Goal: Transaction & Acquisition: Subscribe to service/newsletter

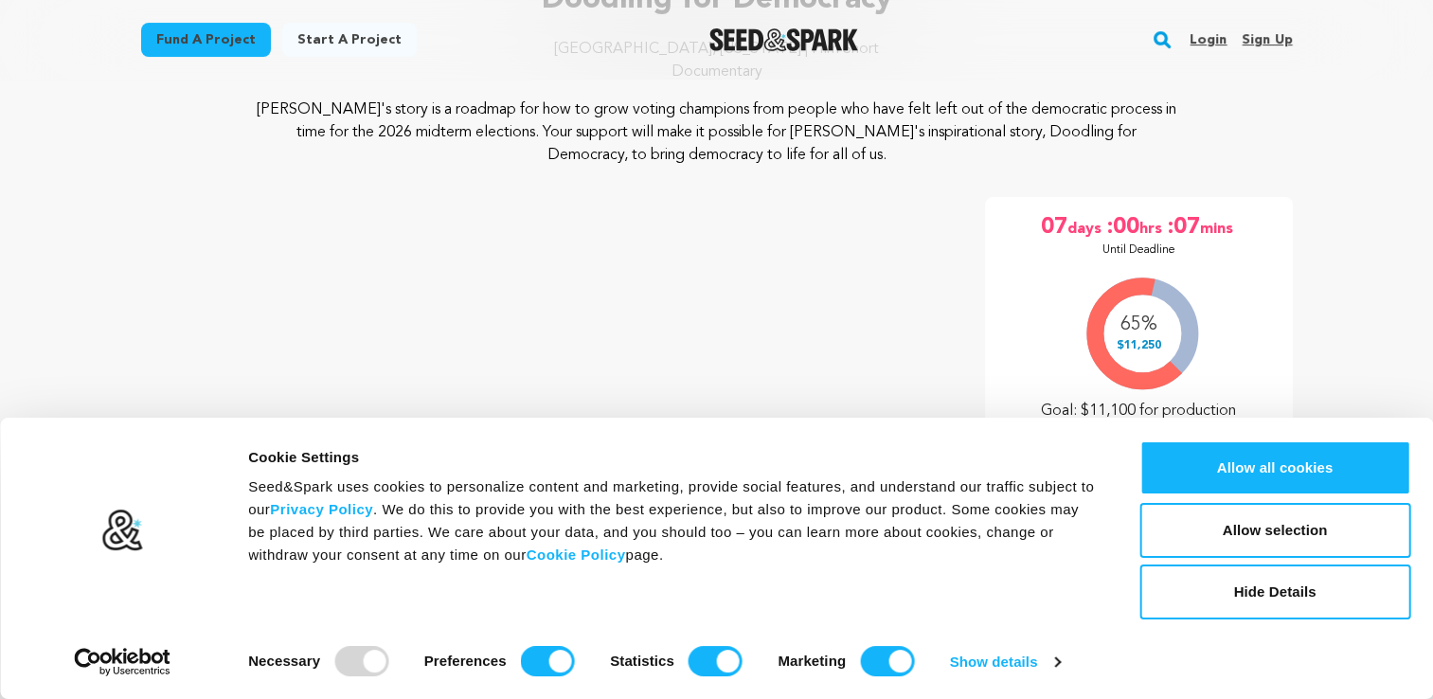
scroll to position [189, 0]
click at [1182, 592] on button "Hide Details" at bounding box center [1274, 591] width 271 height 55
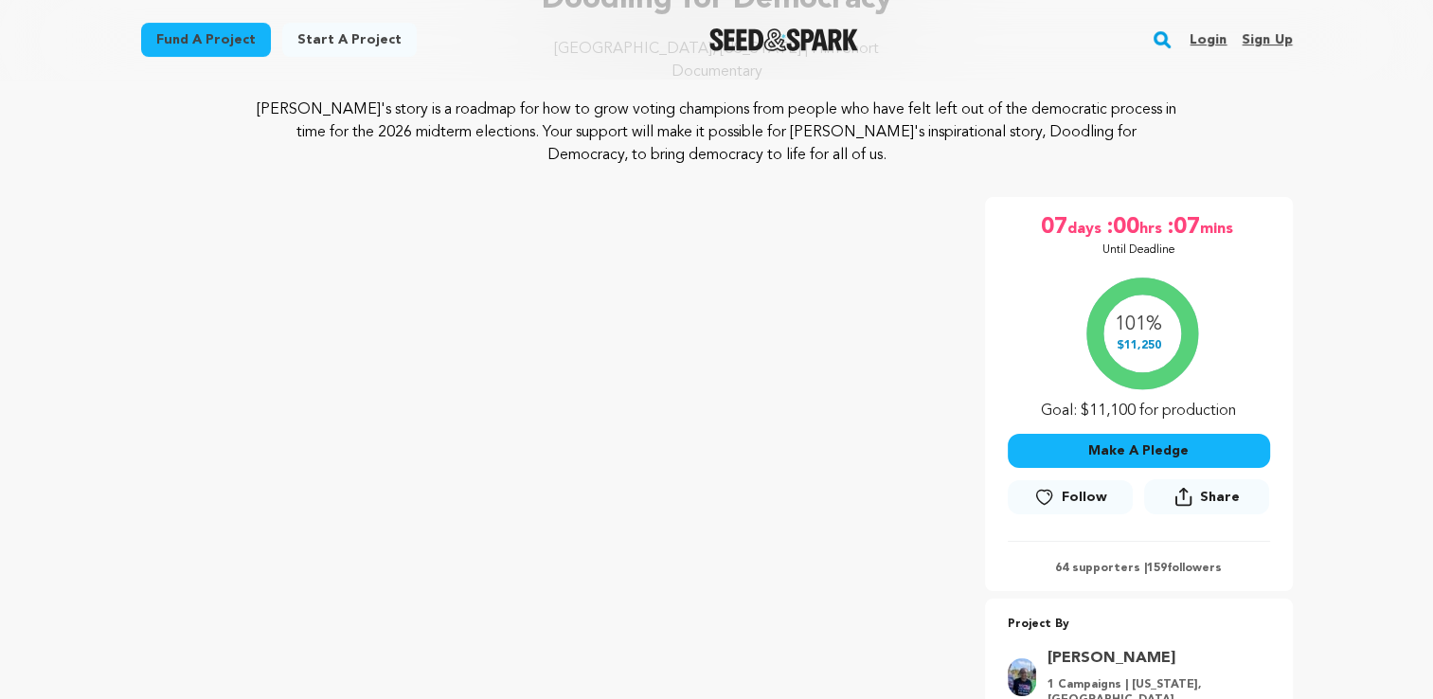
click at [1069, 498] on span "Follow" at bounding box center [1084, 497] width 45 height 19
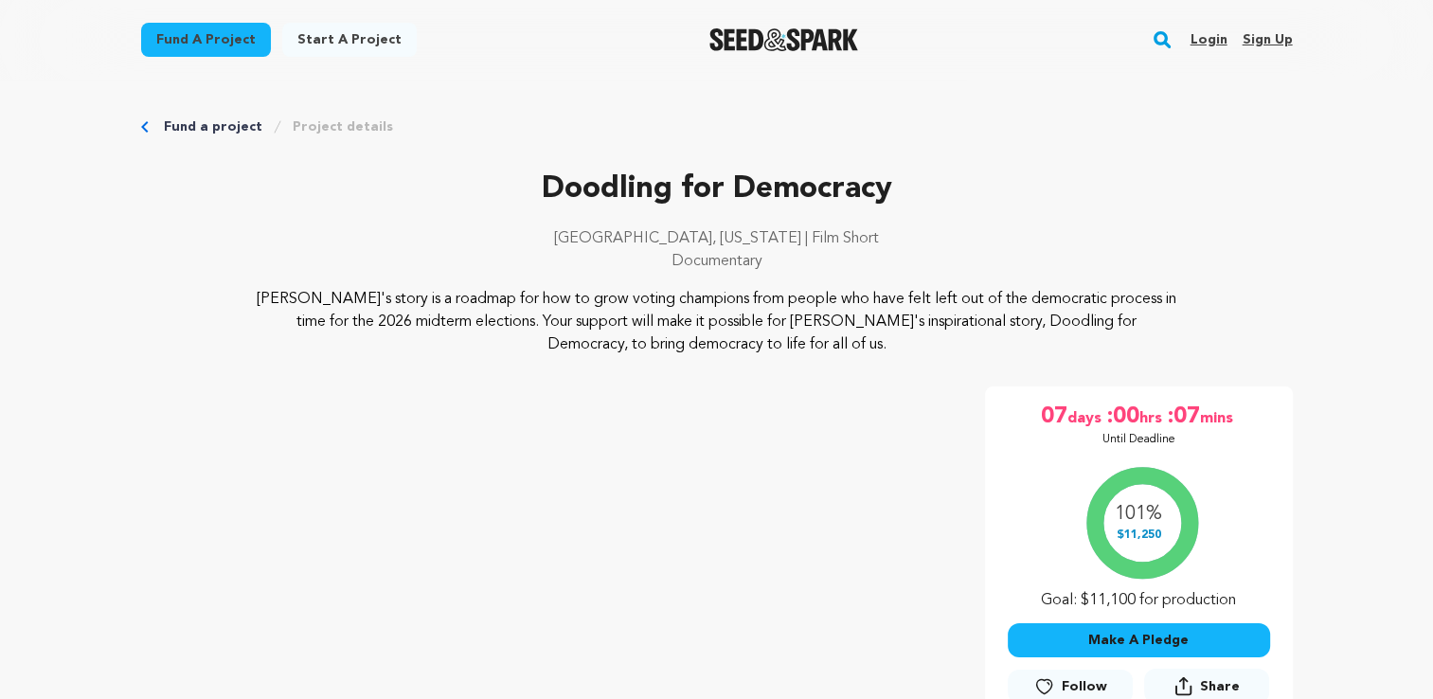
drag, startPoint x: 265, startPoint y: 296, endPoint x: 856, endPoint y: 359, distance: 594.3
click at [856, 359] on div "Doodling for Democracy [GEOGRAPHIC_DATA], [US_STATE] | Film Short Documentary […" at bounding box center [717, 568] width 1152 height 802
copy p "[PERSON_NAME]'s story is a roadmap for how to grow voting champions from people…"
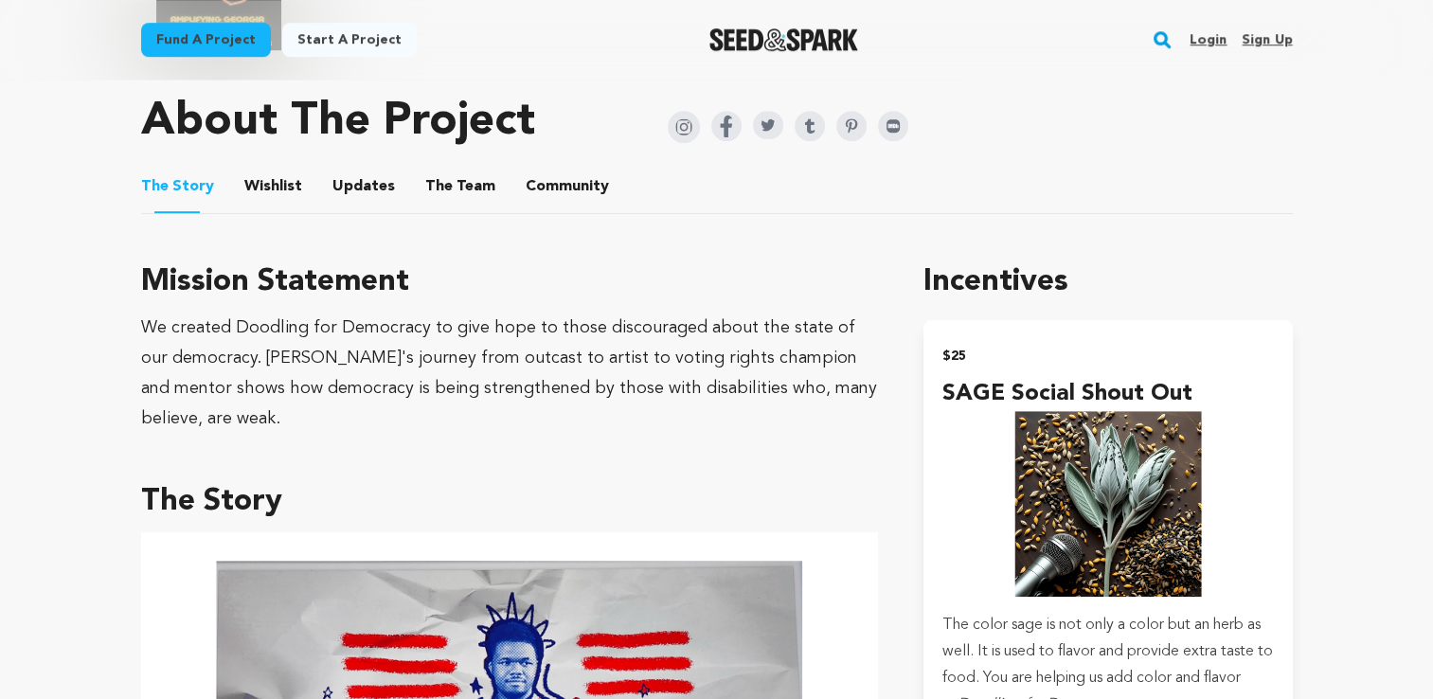
scroll to position [1137, 0]
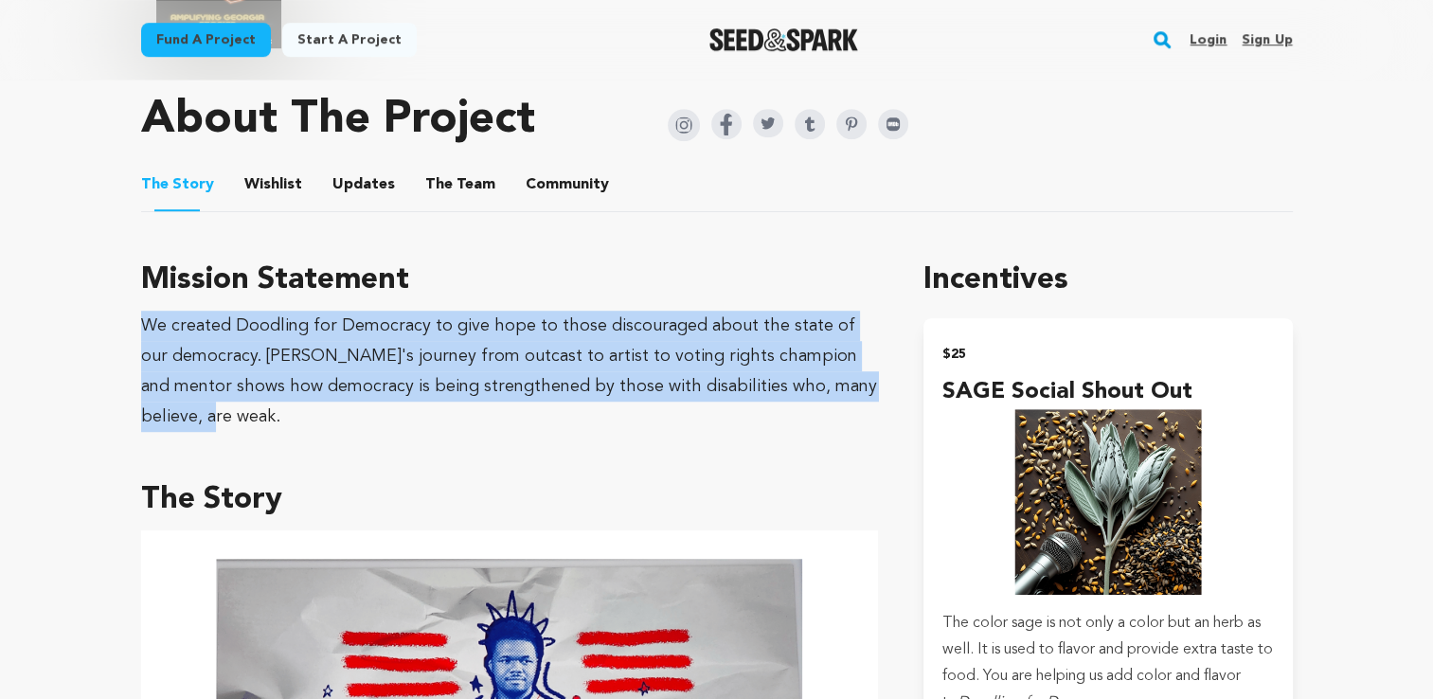
drag, startPoint x: 143, startPoint y: 308, endPoint x: 852, endPoint y: 374, distance: 712.5
click at [852, 374] on div "We created Doodling for Democracy to give hope to those discouraged about the s…" at bounding box center [510, 371] width 738 height 121
copy div "We created Doodling for Democracy to give hope to those discouraged about the s…"
